Goal: Navigation & Orientation: Find specific page/section

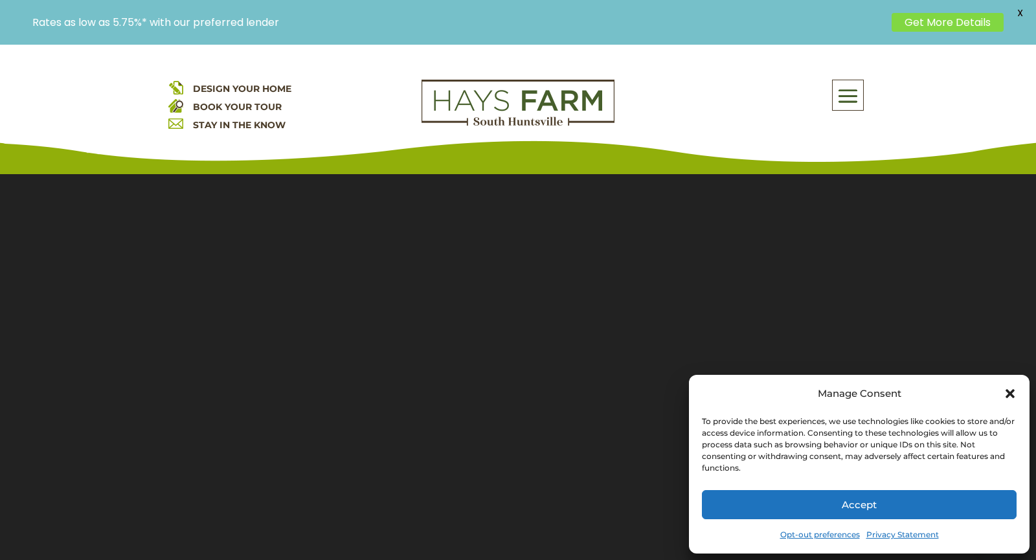
click at [1014, 388] on icon "Close dialog" at bounding box center [1009, 393] width 13 height 13
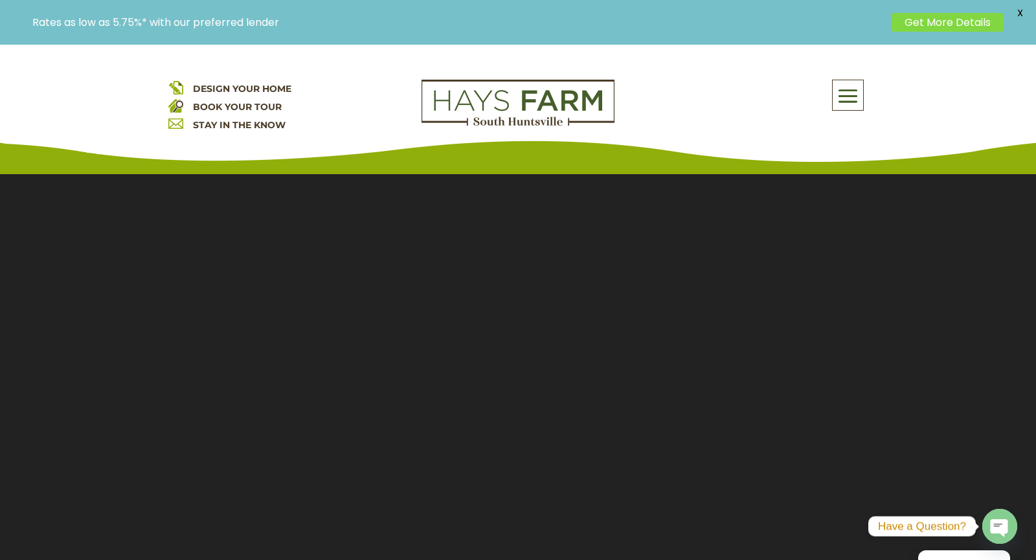
click at [847, 88] on span at bounding box center [847, 97] width 30 height 30
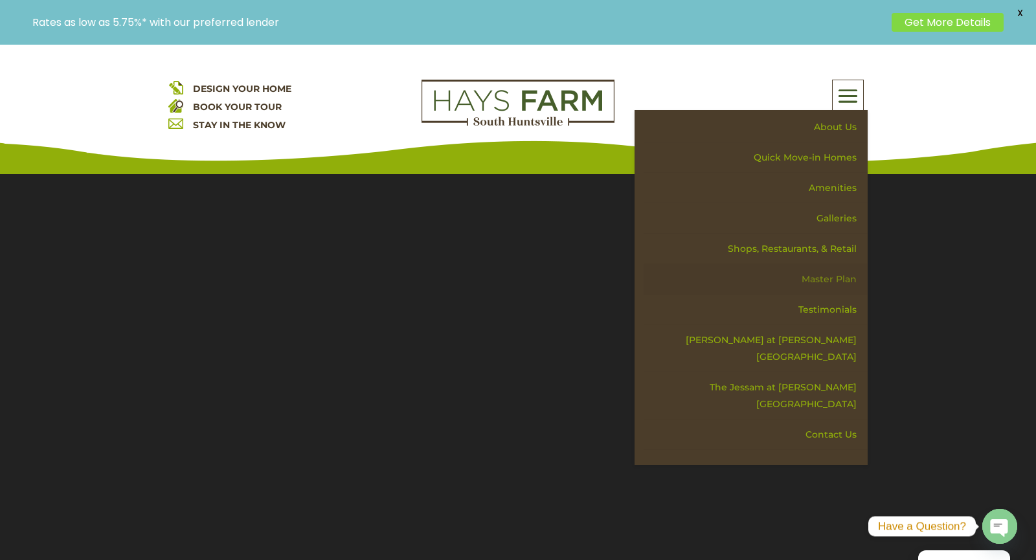
click at [822, 274] on link "Master Plan" at bounding box center [755, 279] width 224 height 30
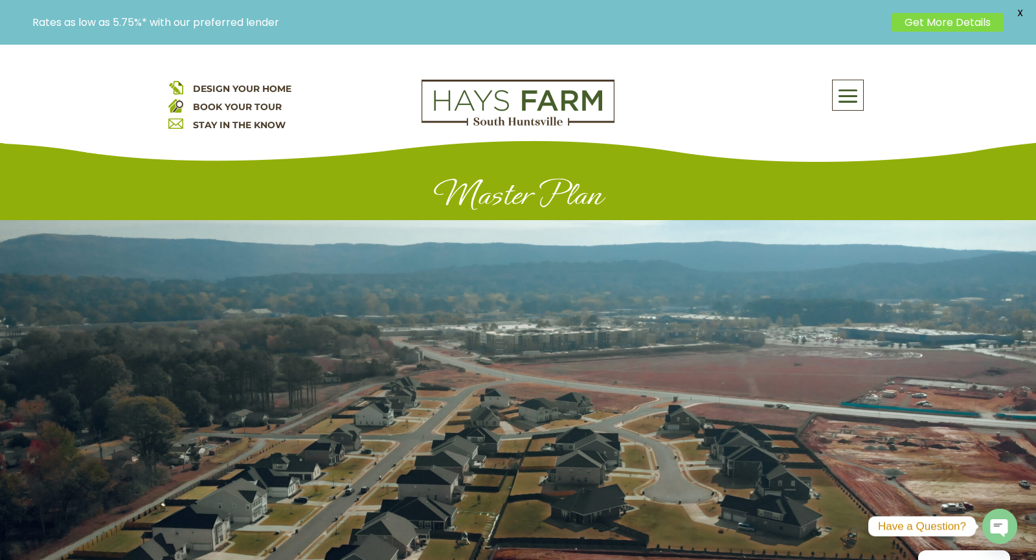
click at [929, 25] on link "Get More Details" at bounding box center [947, 22] width 112 height 19
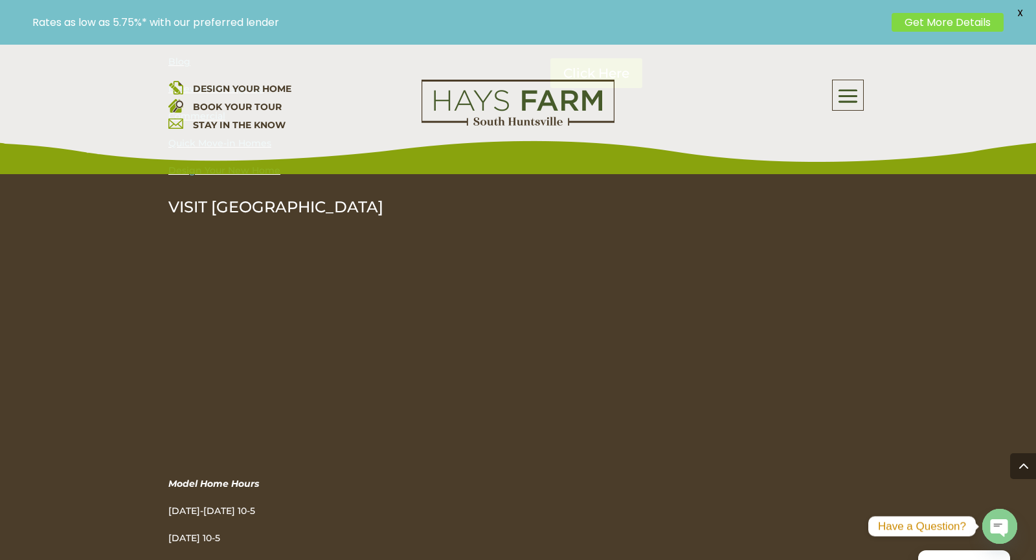
scroll to position [2872, 0]
